Goal: Information Seeking & Learning: Learn about a topic

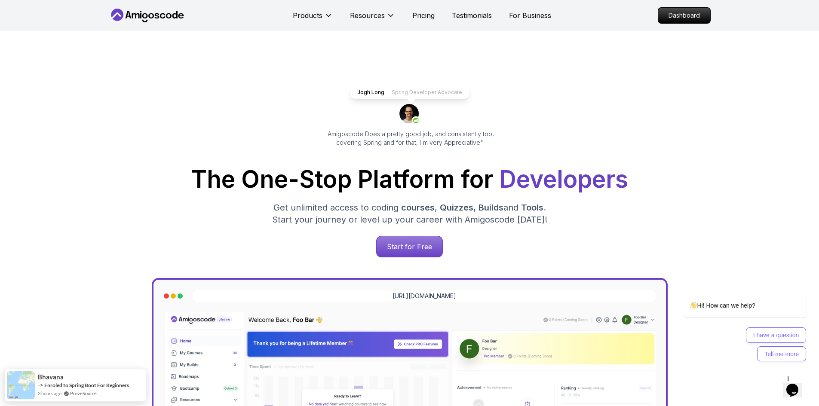
drag, startPoint x: 663, startPoint y: 18, endPoint x: 589, endPoint y: 13, distance: 73.7
click at [662, 18] on p "Dashboard" at bounding box center [684, 15] width 52 height 15
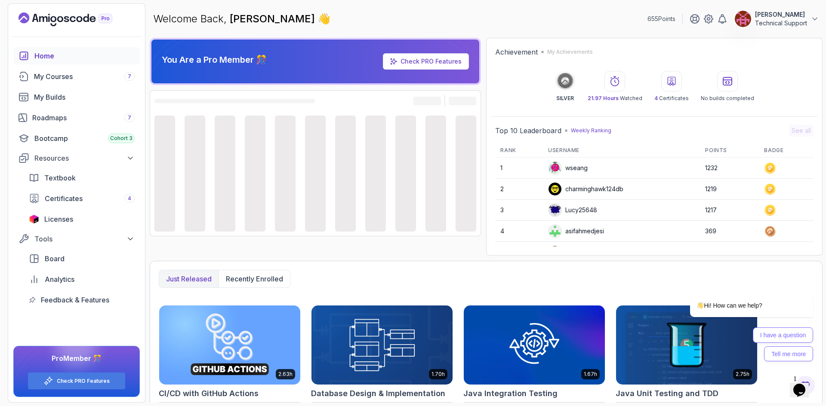
click at [804, 384] on icon "$i18n('chat', 'chat_widget')" at bounding box center [799, 390] width 12 height 13
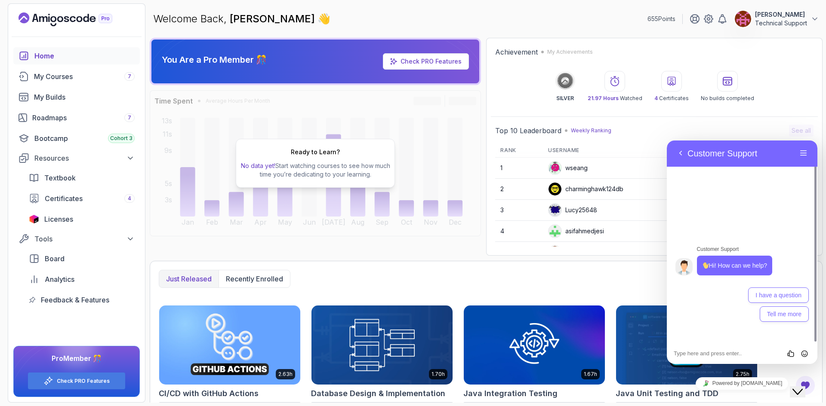
click at [771, 113] on div "Achievement My Achievements SILVER 21.97 Hours Watched 4 Certificates No builds…" at bounding box center [654, 147] width 336 height 218
click at [679, 155] on button "Back" at bounding box center [680, 153] width 14 height 13
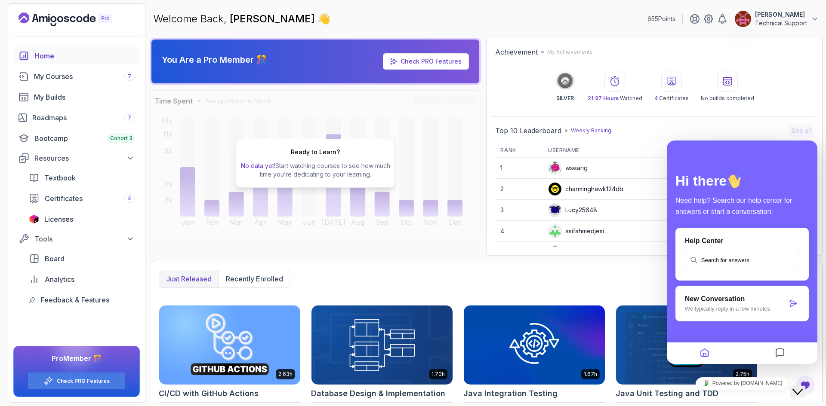
click at [799, 387] on icon "Close Chat This icon closes the chat window." at bounding box center [797, 392] width 10 height 10
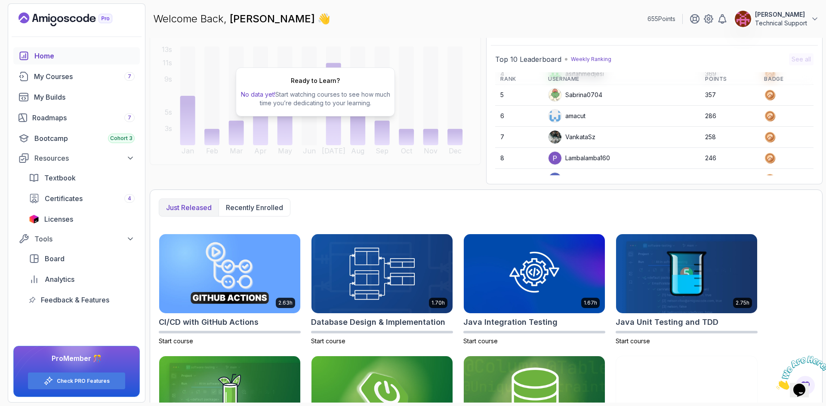
scroll to position [145, 0]
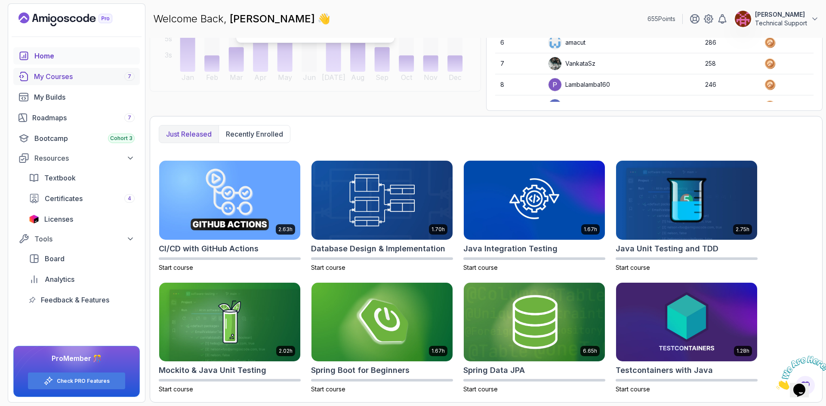
click at [61, 83] on link "My Courses 7" at bounding box center [76, 76] width 126 height 17
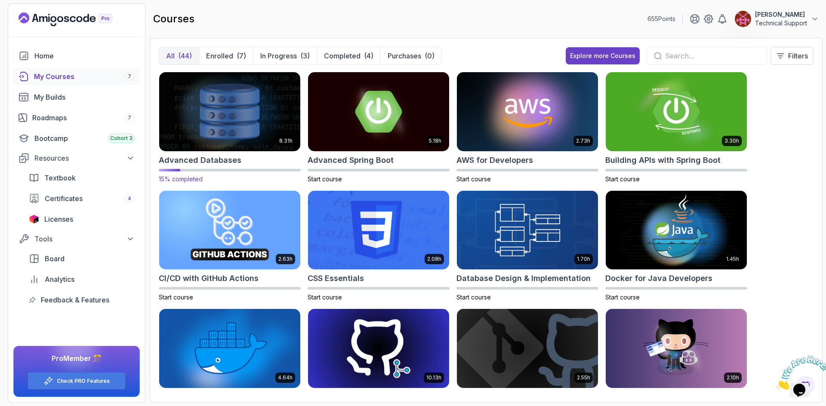
click at [225, 120] on img at bounding box center [230, 111] width 148 height 83
